Goal: Task Accomplishment & Management: Complete application form

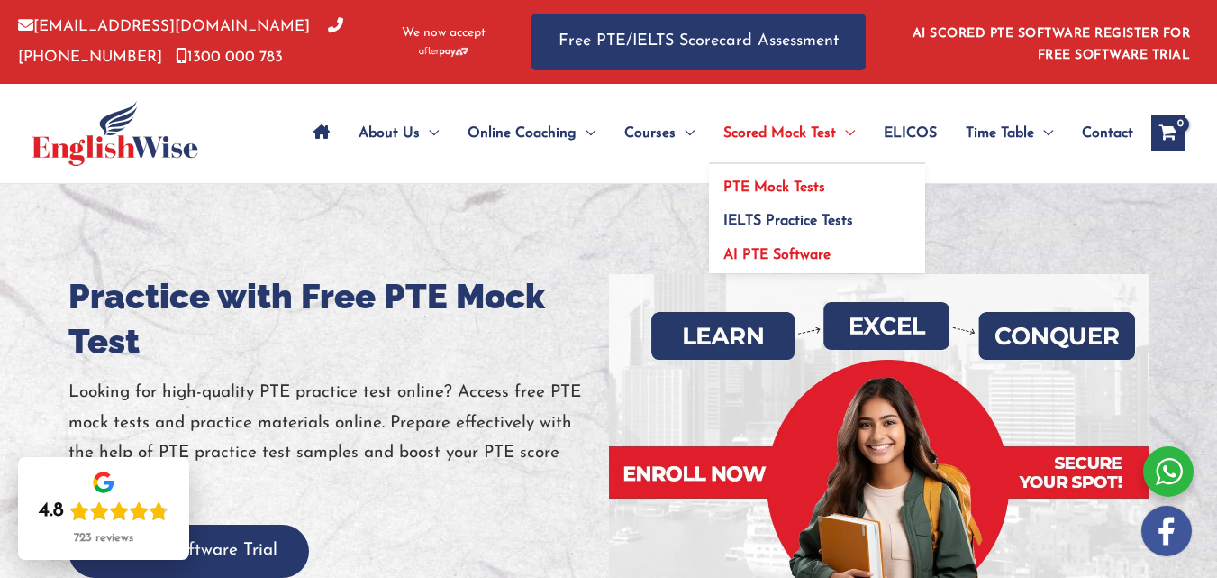
click at [754, 248] on span "AI PTE Software" at bounding box center [777, 255] width 107 height 14
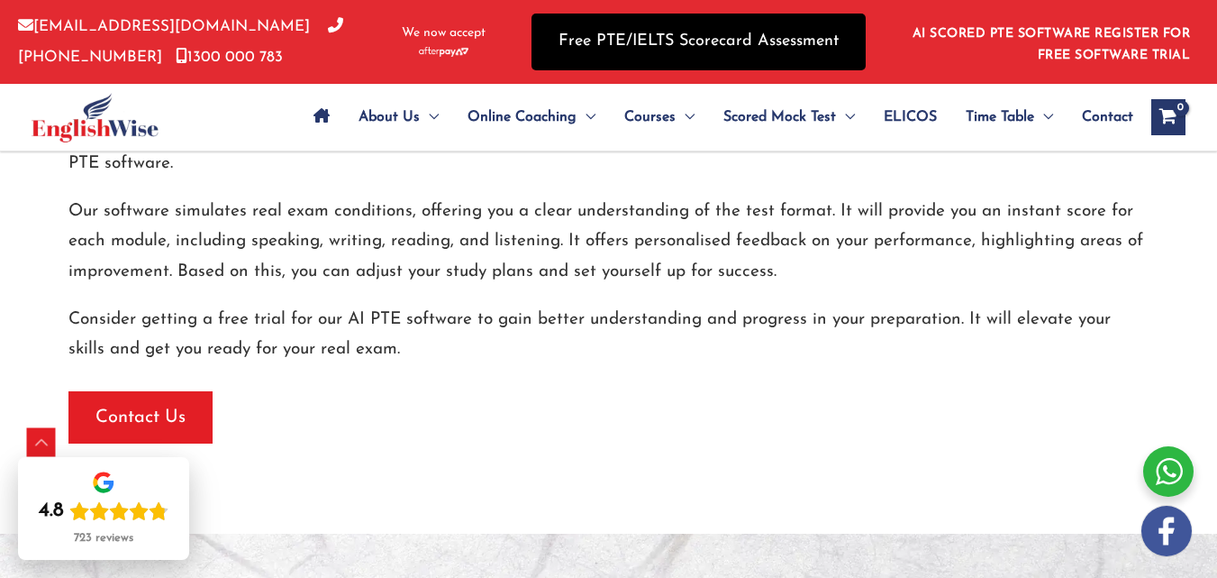
click at [813, 34] on link "Free PTE/IELTS Scorecard Assessment" at bounding box center [699, 42] width 334 height 57
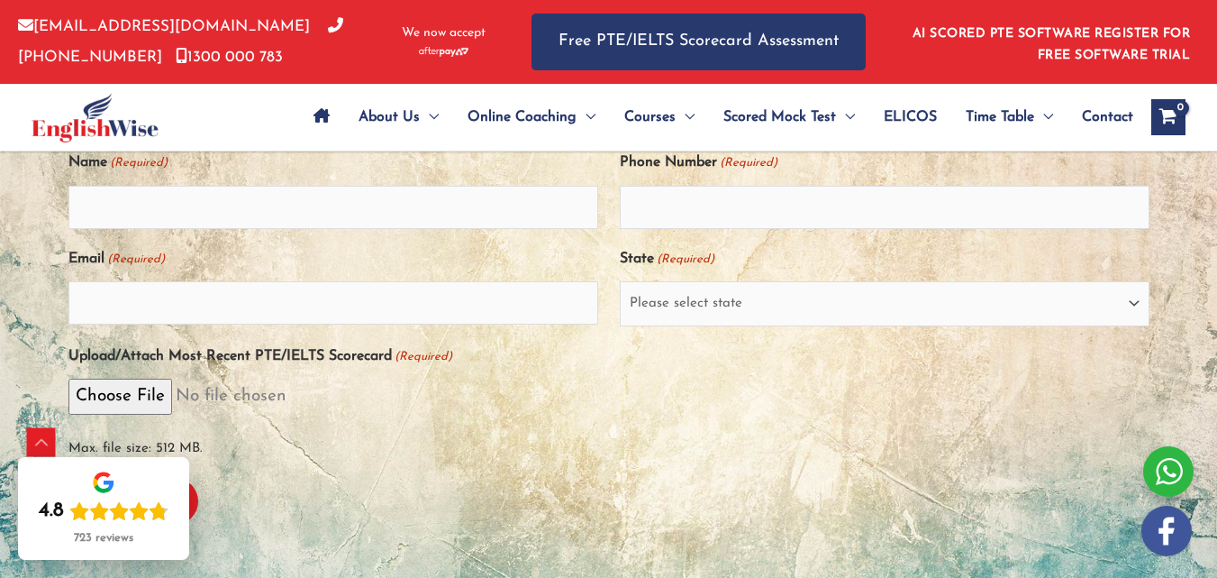
scroll to position [396, 0]
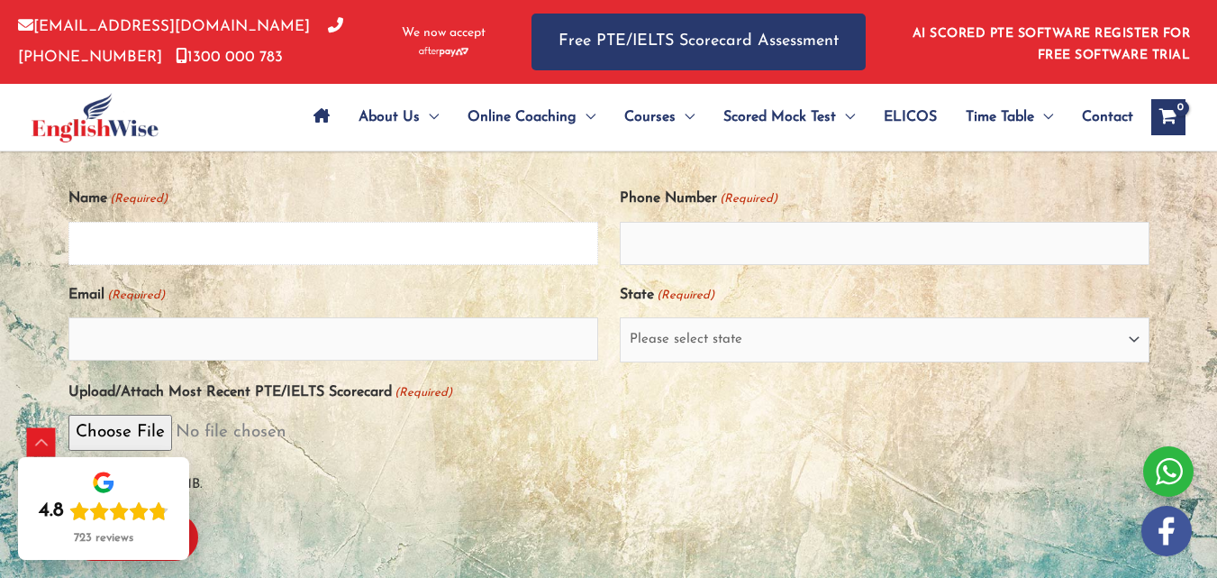
click at [491, 253] on input "Name (Required)" at bounding box center [333, 243] width 530 height 43
type input "[PERSON_NAME]"
click at [672, 258] on input "Phone Number (Required)" at bounding box center [885, 243] width 530 height 43
type input "9518297595"
click at [326, 356] on input "Email (Required)" at bounding box center [333, 338] width 530 height 43
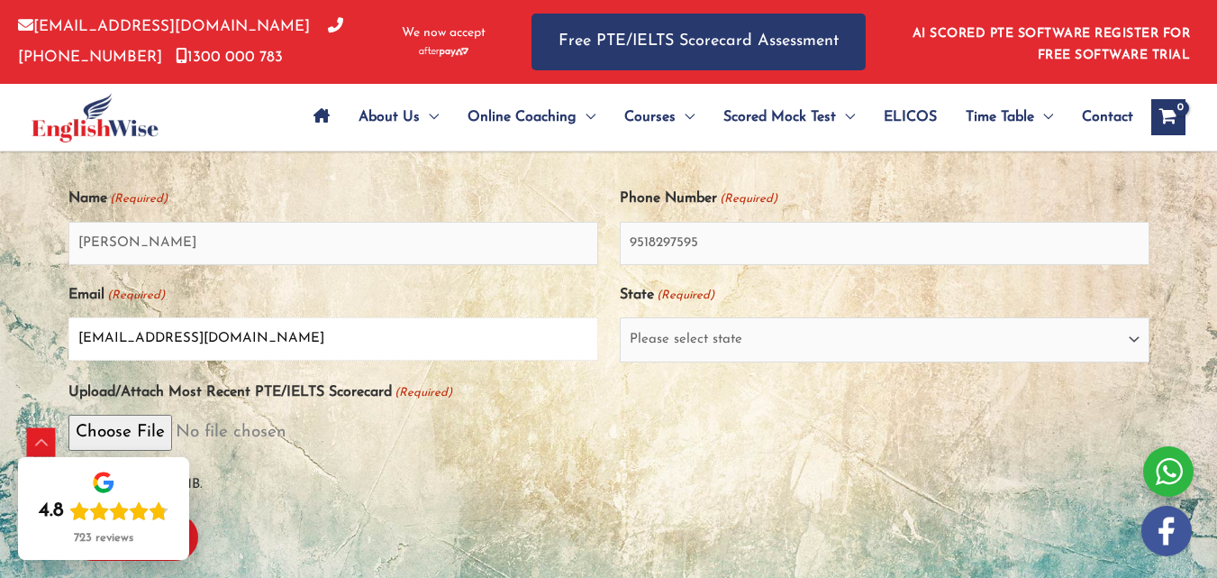
type input "[EMAIL_ADDRESS][DOMAIN_NAME]"
click at [649, 351] on select "Please select state [GEOGRAPHIC_DATA] ([GEOGRAPHIC_DATA]) [GEOGRAPHIC_DATA] ([G…" at bounding box center [885, 339] width 530 height 45
click at [752, 342] on select "Please select state [GEOGRAPHIC_DATA] ([GEOGRAPHIC_DATA]) [GEOGRAPHIC_DATA] ([G…" at bounding box center [885, 339] width 530 height 45
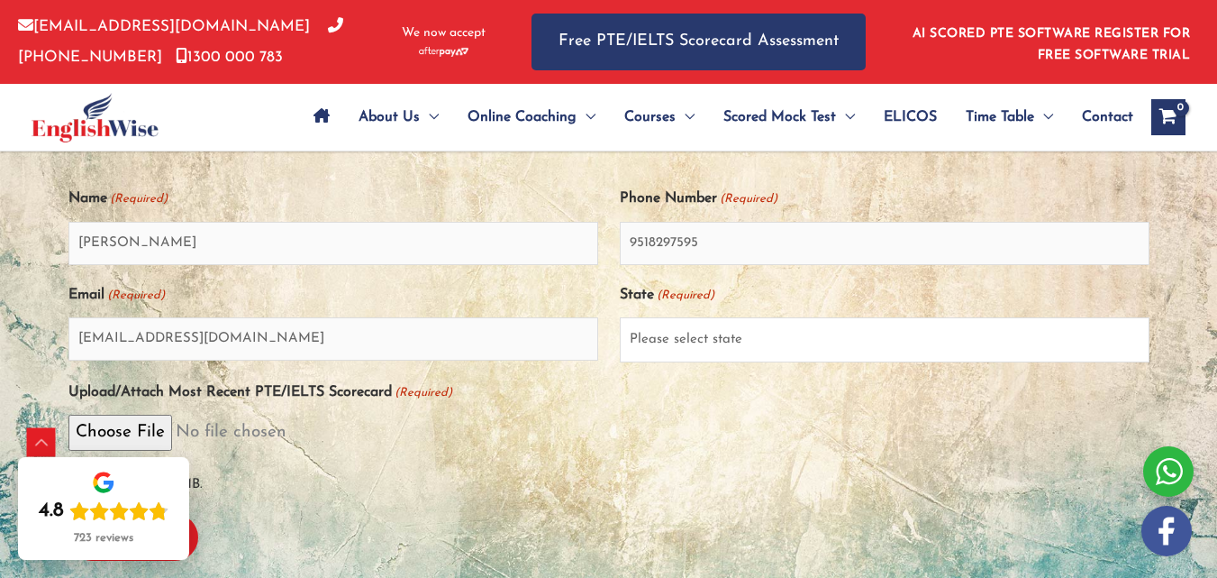
select select "Australian Capital Territory ([GEOGRAPHIC_DATA])"
click at [590, 417] on div "Upload/Attach Most Recent PTE/IELTS Scorecard (Required) Max. file size: 512 MB." at bounding box center [608, 438] width 1081 height 123
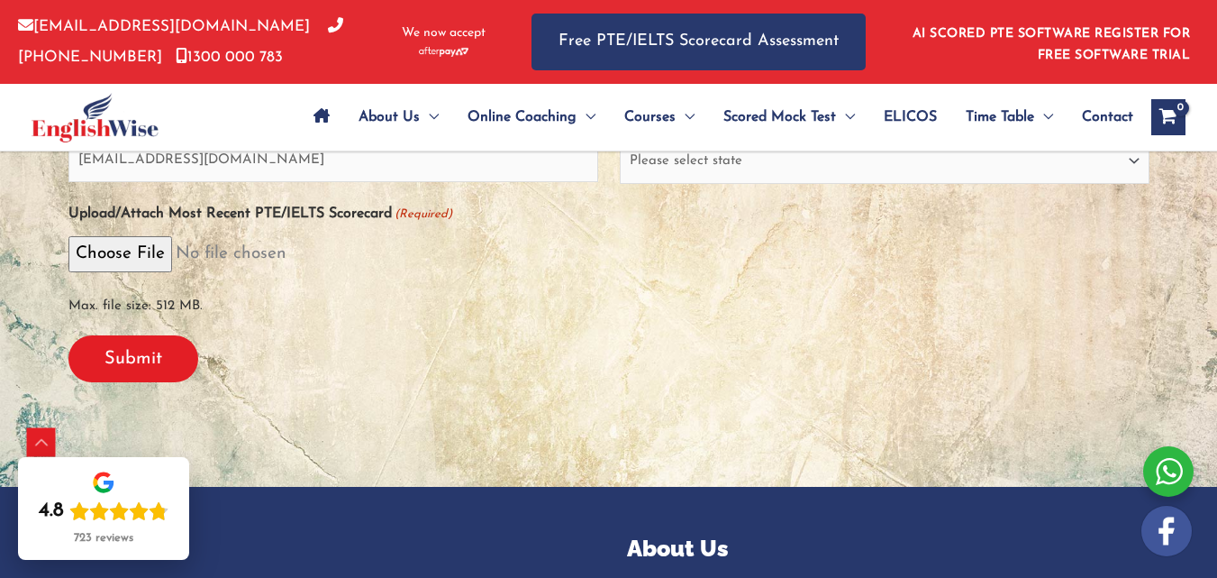
scroll to position [577, 0]
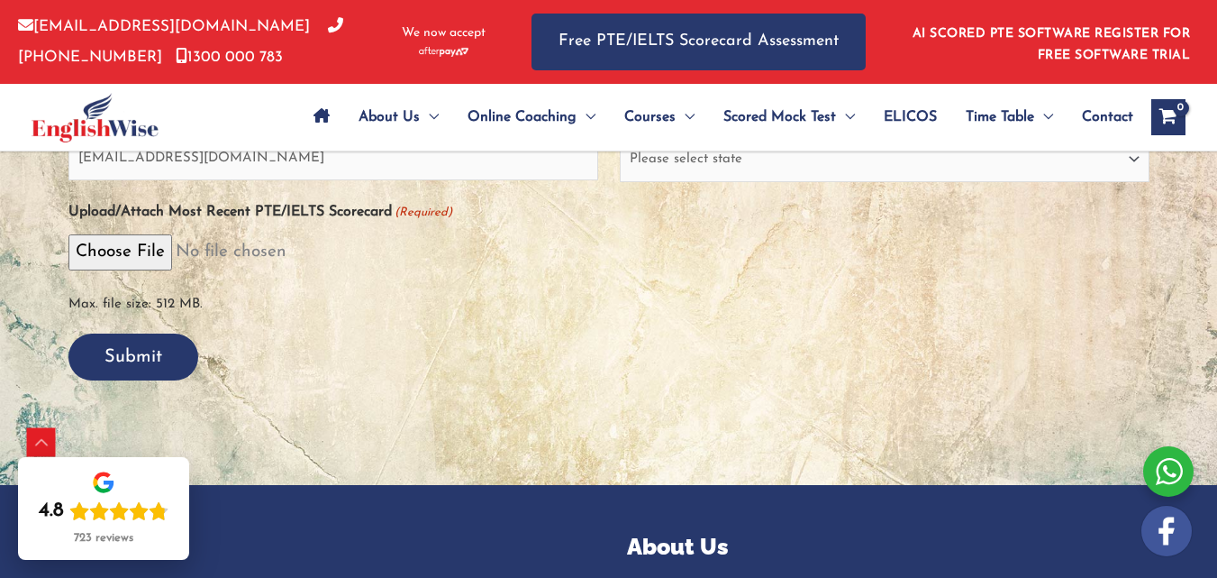
click at [187, 379] on input "Submit" at bounding box center [133, 356] width 130 height 47
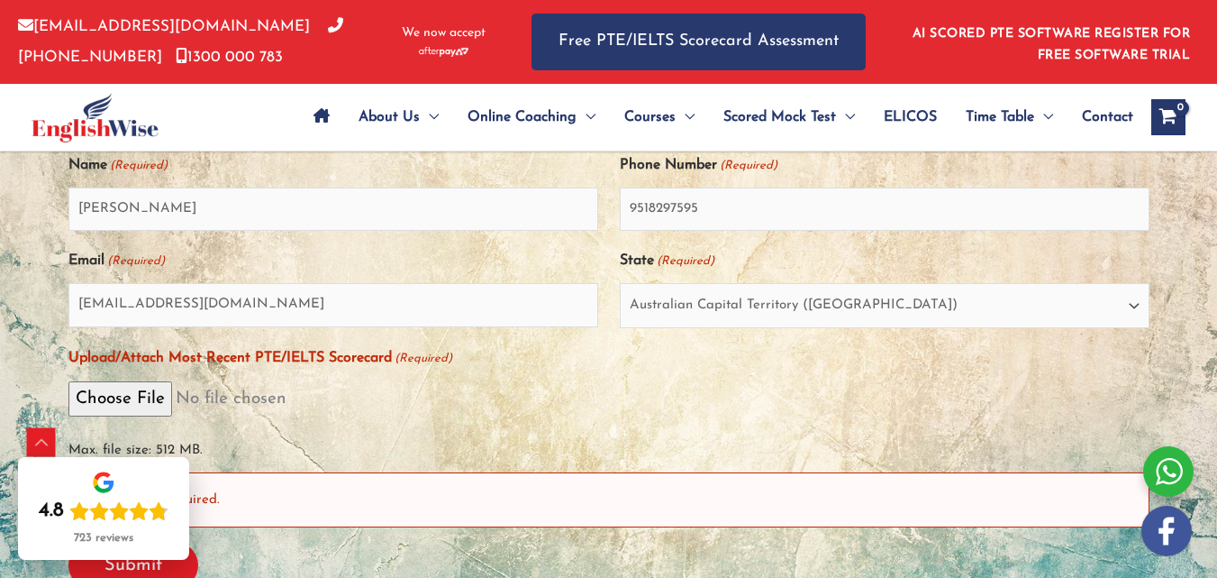
scroll to position [0, 0]
